Goal: Transaction & Acquisition: Purchase product/service

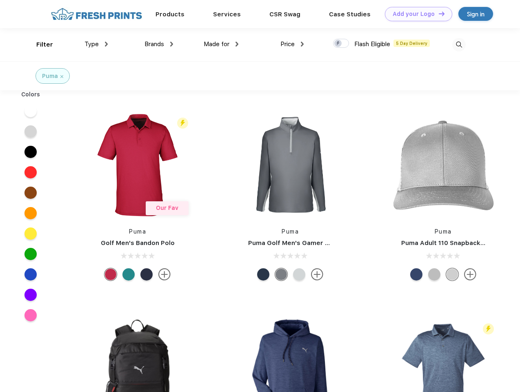
click at [415, 14] on link "Add your Logo Design Tool" at bounding box center [418, 14] width 67 height 14
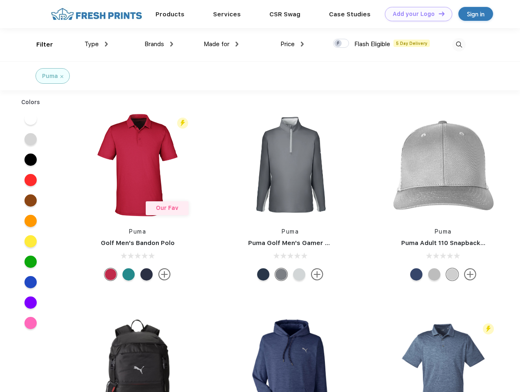
click at [0, 0] on div "Design Tool" at bounding box center [0, 0] width 0 height 0
click at [438, 13] on link "Add your Logo Design Tool" at bounding box center [418, 14] width 67 height 14
click at [39, 44] on div "Filter" at bounding box center [44, 44] width 17 height 9
click at [96, 44] on span "Type" at bounding box center [91, 43] width 14 height 7
click at [159, 44] on span "Brands" at bounding box center [154, 43] width 20 height 7
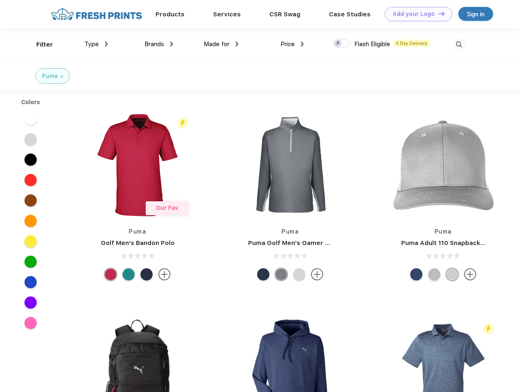
click at [221, 44] on span "Made for" at bounding box center [217, 43] width 26 height 7
click at [292, 44] on span "Price" at bounding box center [287, 43] width 14 height 7
click at [341, 44] on div at bounding box center [341, 43] width 16 height 9
click at [338, 44] on input "checkbox" at bounding box center [335, 40] width 5 height 5
click at [459, 44] on img at bounding box center [458, 44] width 13 height 13
